Goal: Information Seeking & Learning: Learn about a topic

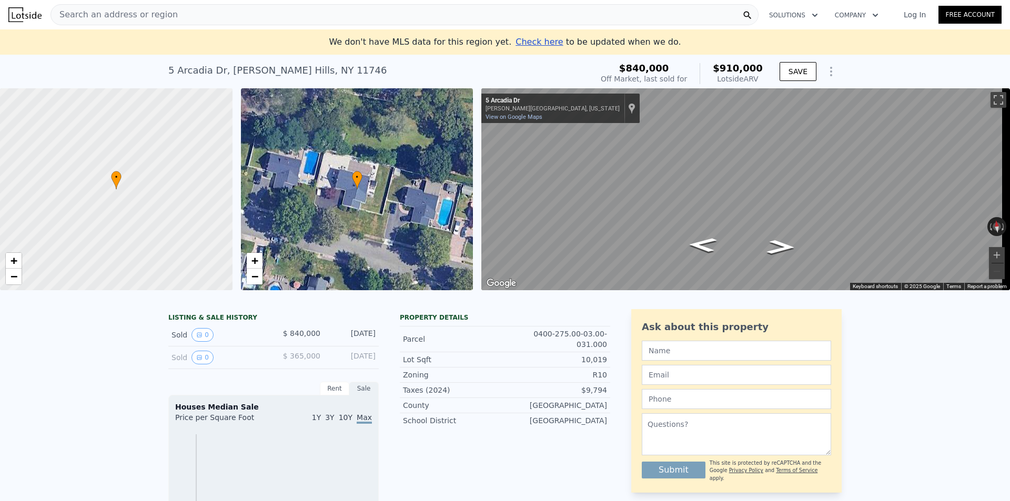
click at [291, 360] on span "$ 365,000" at bounding box center [301, 356] width 37 height 8
click at [198, 365] on button "0" at bounding box center [202, 358] width 22 height 14
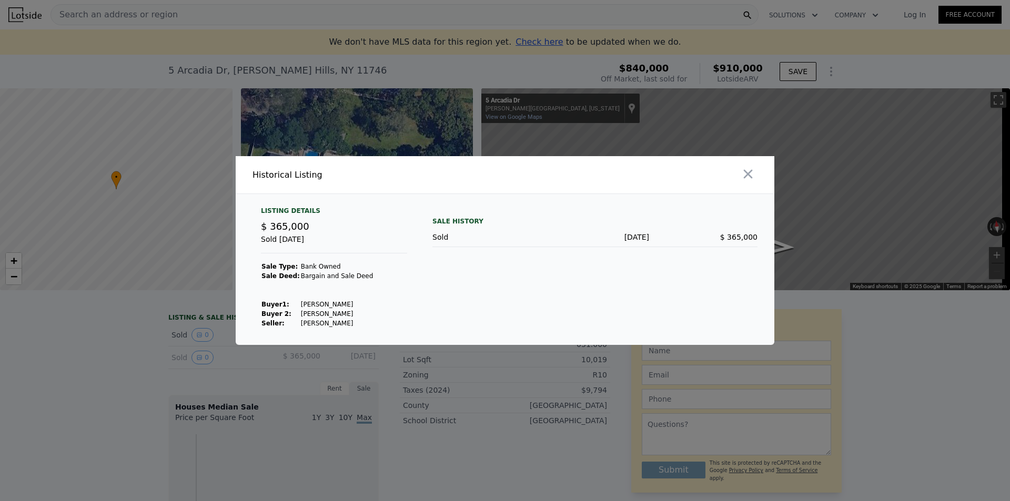
click at [258, 362] on div at bounding box center [505, 250] width 1010 height 501
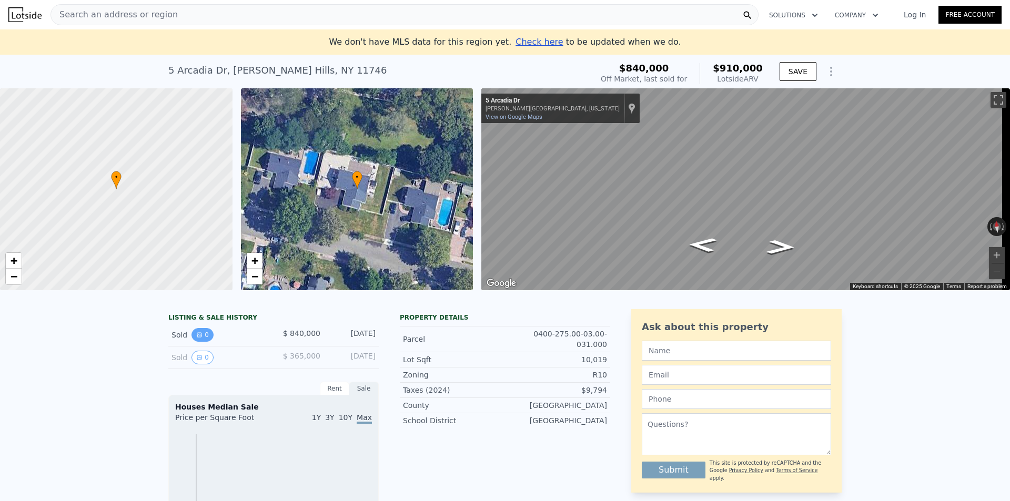
click at [197, 337] on icon "View historical data" at bounding box center [199, 335] width 4 height 4
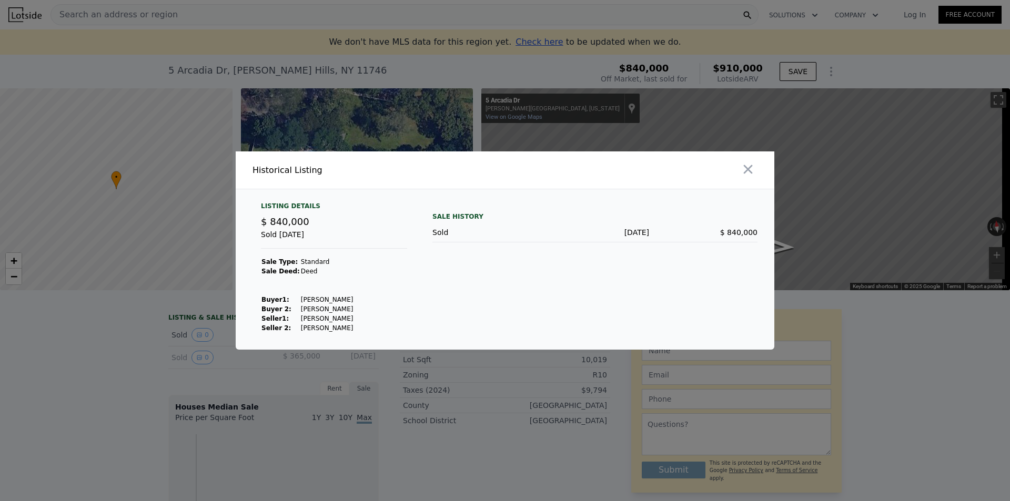
click at [260, 375] on div at bounding box center [505, 250] width 1010 height 501
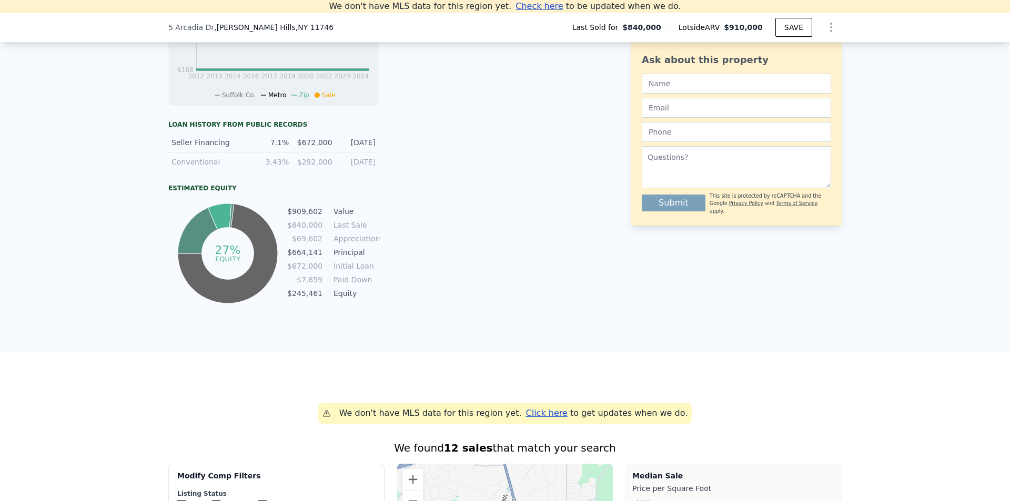
scroll to position [461, 0]
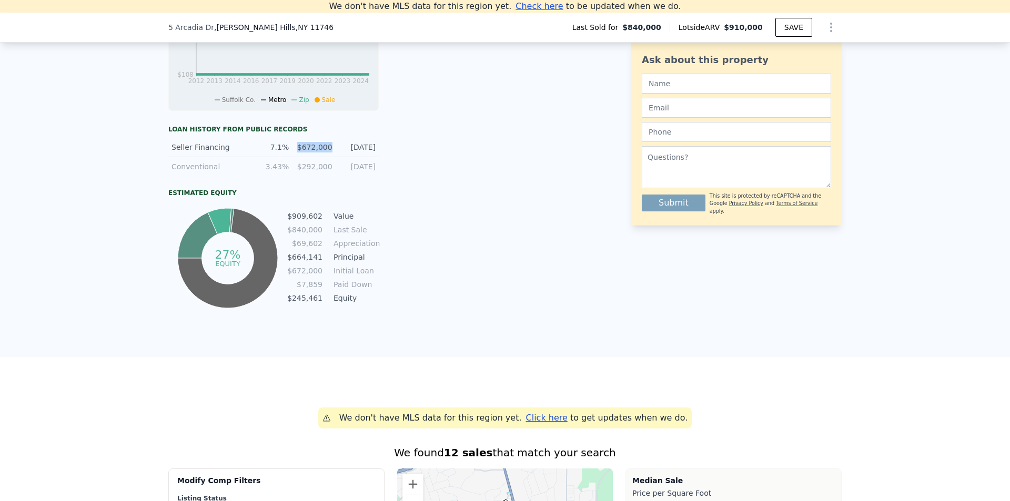
drag, startPoint x: 300, startPoint y: 154, endPoint x: 327, endPoint y: 153, distance: 26.3
click at [327, 153] on div "$672,000" at bounding box center [313, 147] width 37 height 11
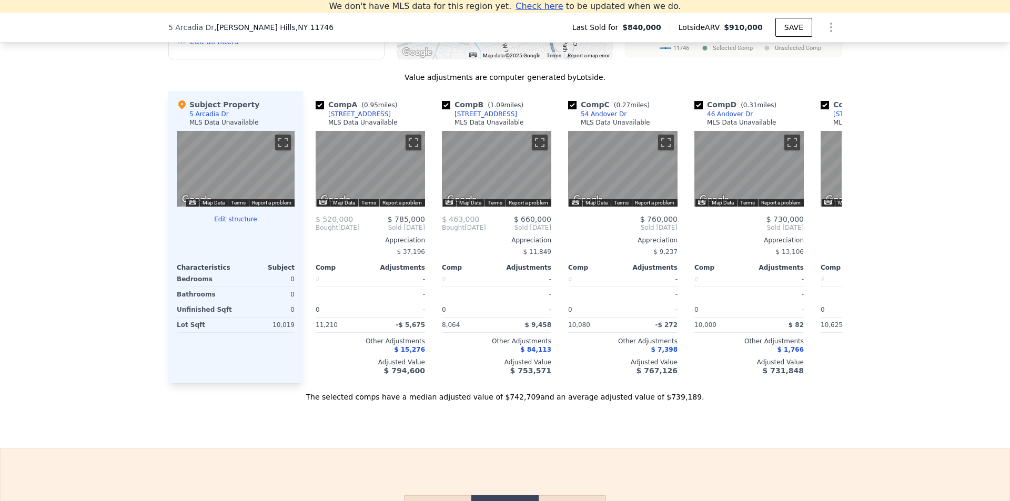
scroll to position [1039, 0]
click at [826, 233] on icon at bounding box center [829, 227] width 6 height 11
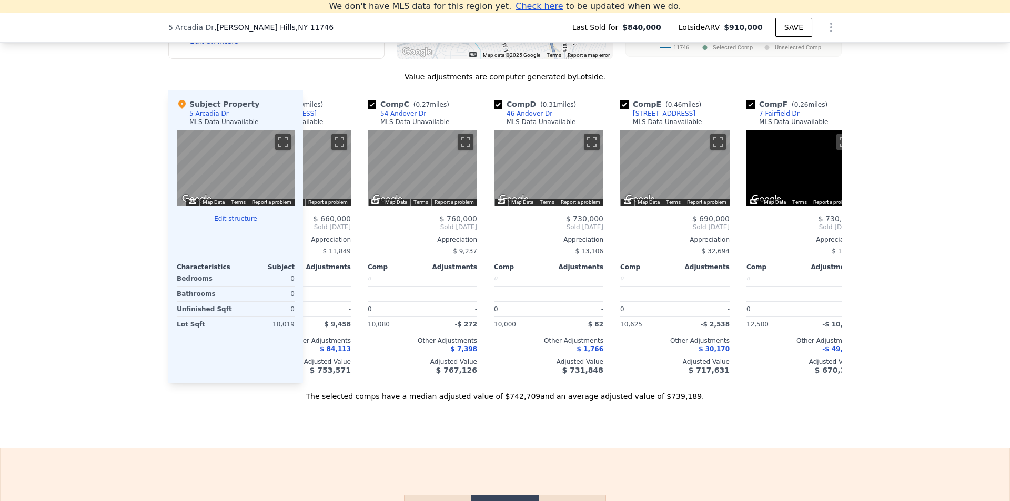
scroll to position [0, 252]
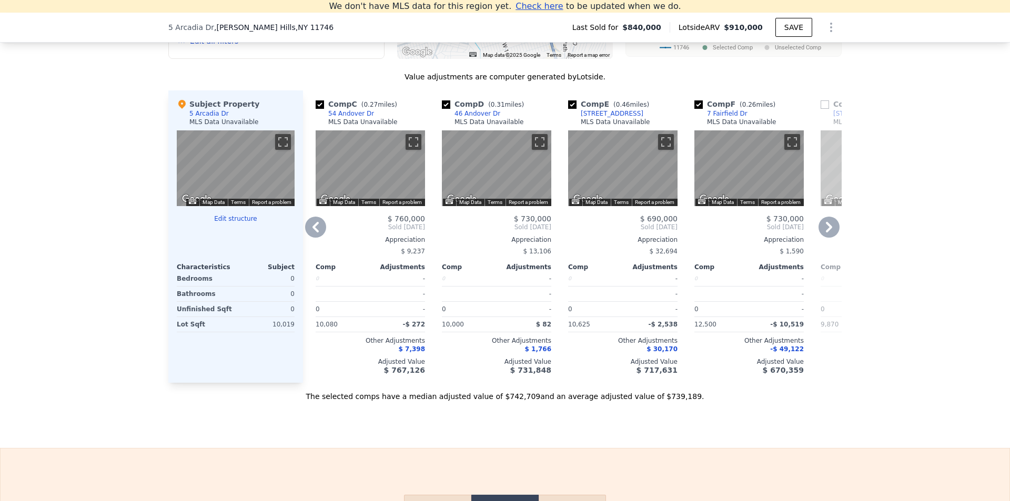
click at [830, 238] on icon at bounding box center [828, 227] width 21 height 21
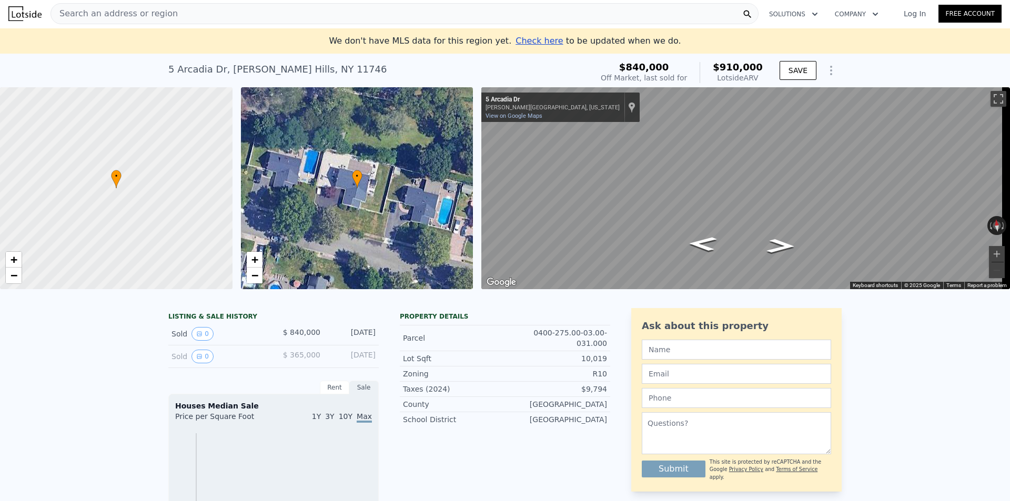
scroll to position [0, 0]
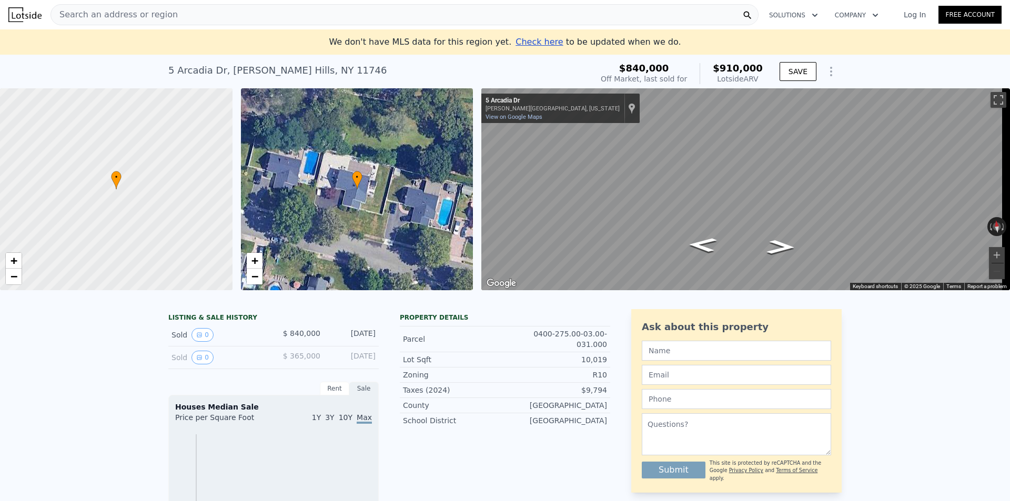
drag, startPoint x: 505, startPoint y: 420, endPoint x: 608, endPoint y: 430, distance: 103.1
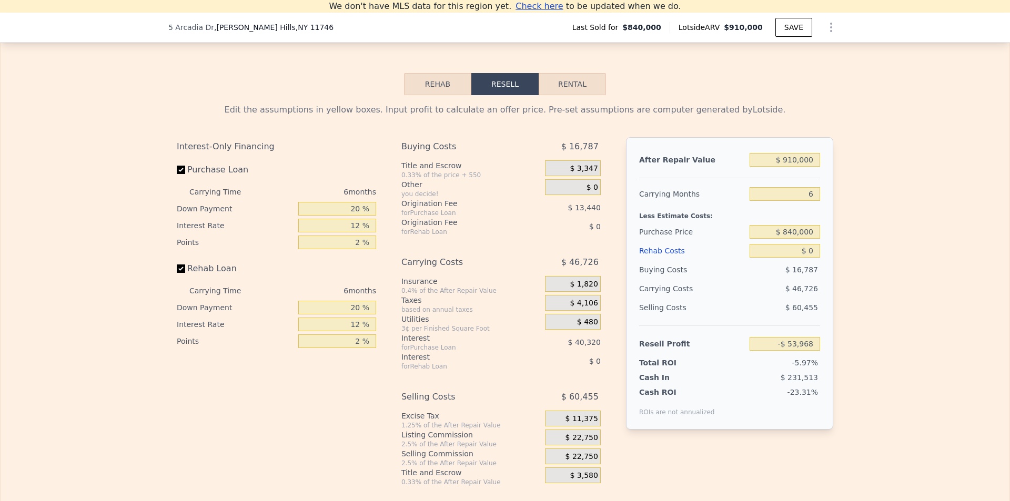
scroll to position [1460, 0]
click at [441, 96] on button "Rehab" at bounding box center [437, 85] width 67 height 22
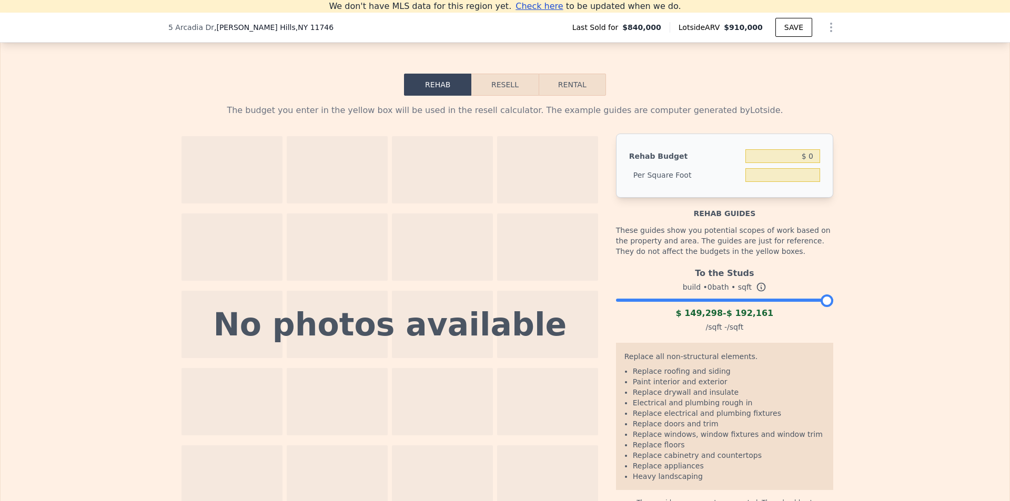
click at [507, 96] on button "Resell" at bounding box center [504, 85] width 67 height 22
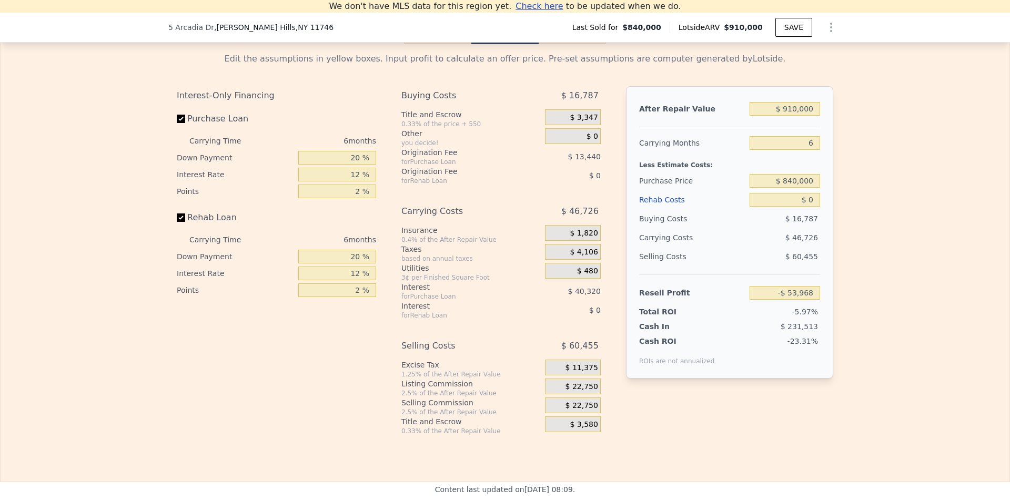
scroll to position [1512, 0]
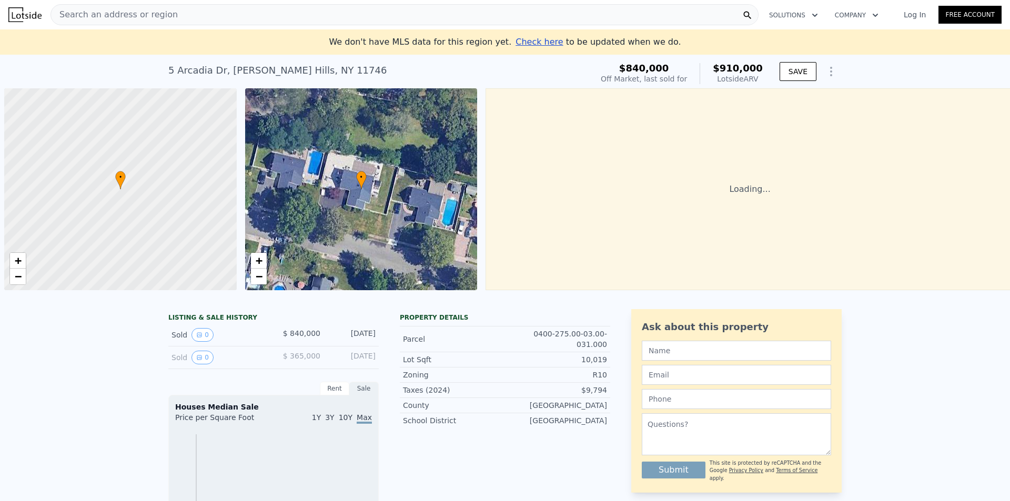
scroll to position [0, 4]
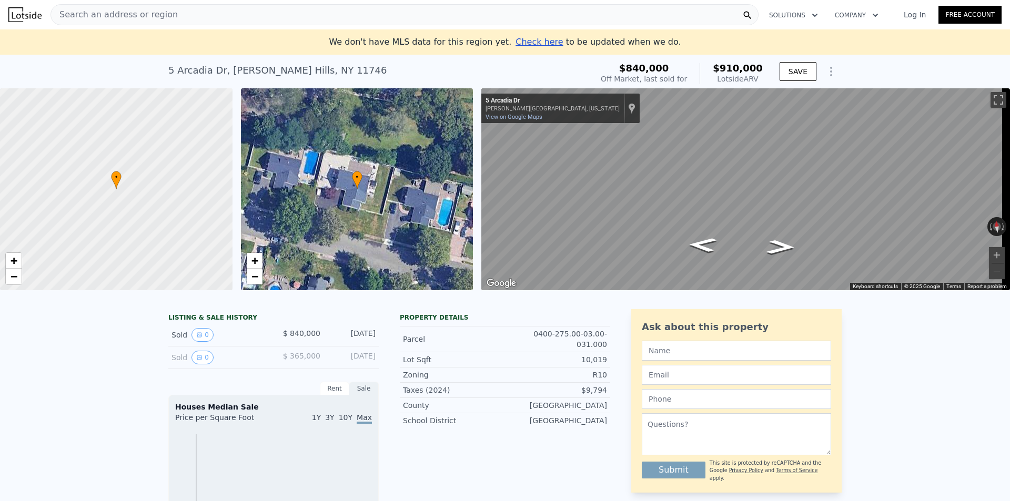
click at [536, 43] on span "Check here" at bounding box center [538, 42] width 47 height 10
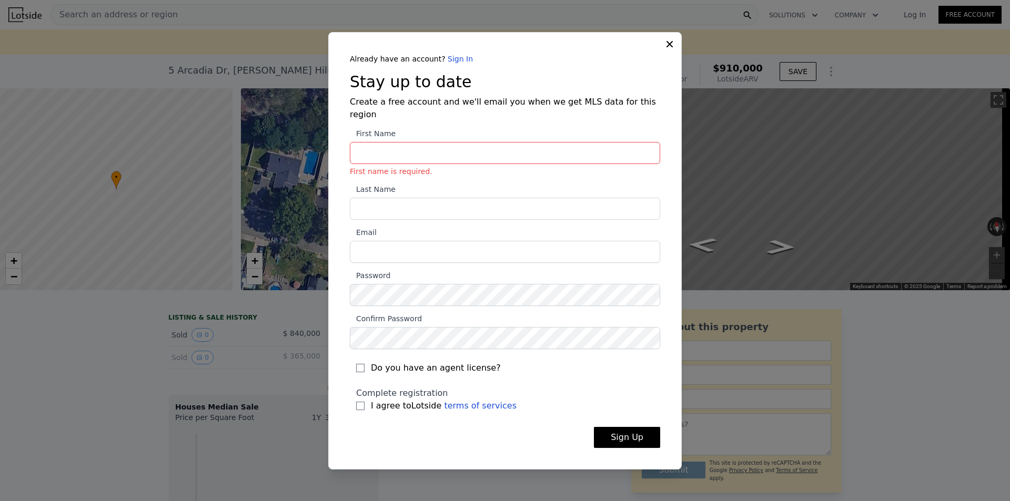
click at [670, 58] on div "Already have an account? Sign In Stay up to date Create a free account and we'l…" at bounding box center [504, 251] width 353 height 438
click at [667, 49] on icon at bounding box center [669, 44] width 11 height 11
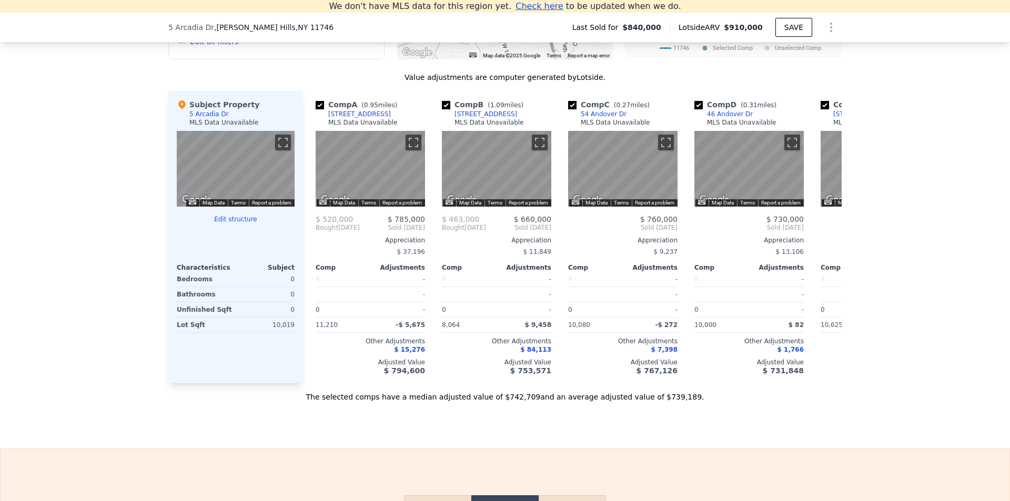
scroll to position [1039, 0]
click at [828, 233] on icon at bounding box center [829, 227] width 6 height 11
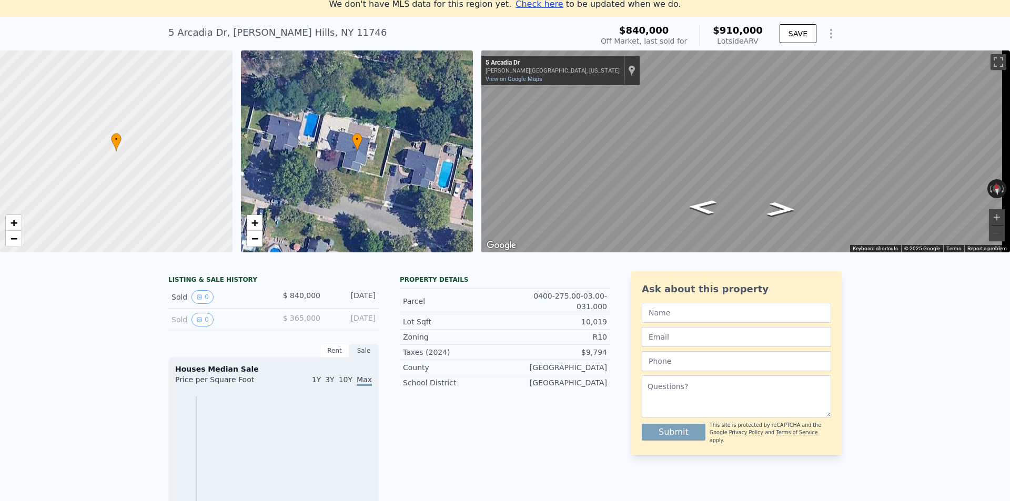
scroll to position [0, 0]
